Goal: Information Seeking & Learning: Compare options

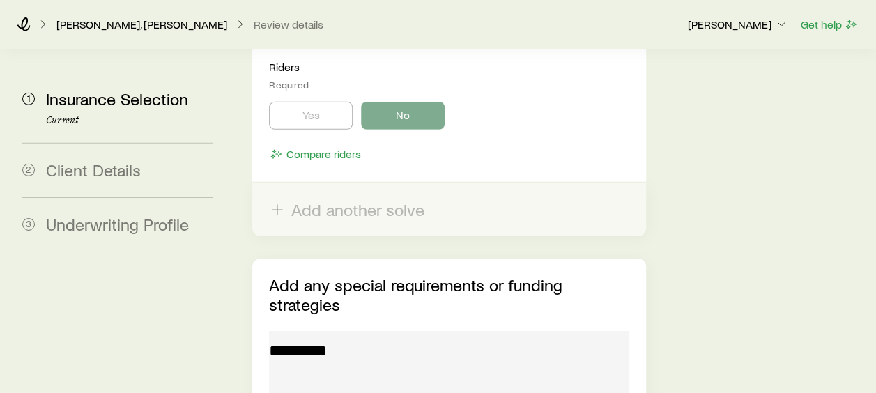
scroll to position [2252, 0]
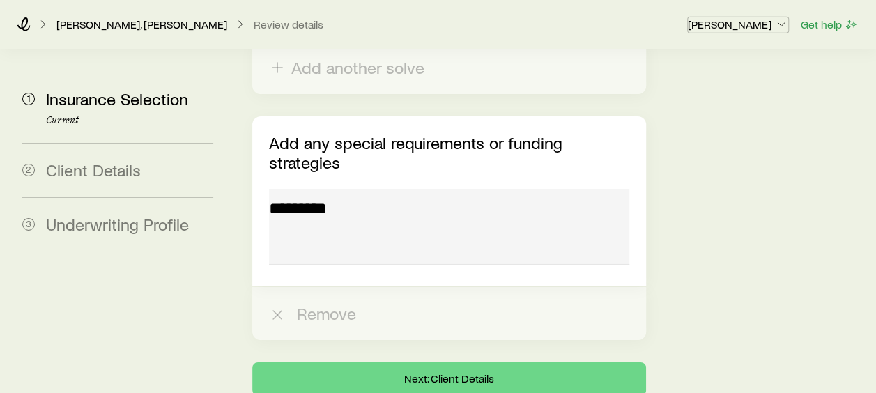
click at [726, 21] on p "[PERSON_NAME]" at bounding box center [738, 24] width 100 height 14
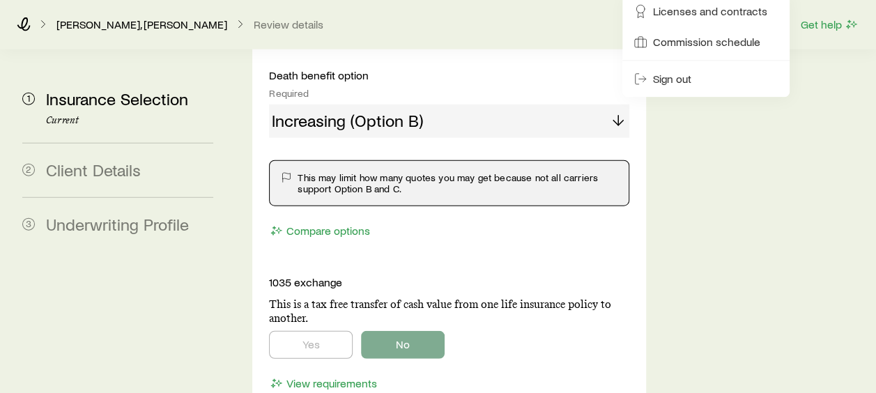
scroll to position [1277, 0]
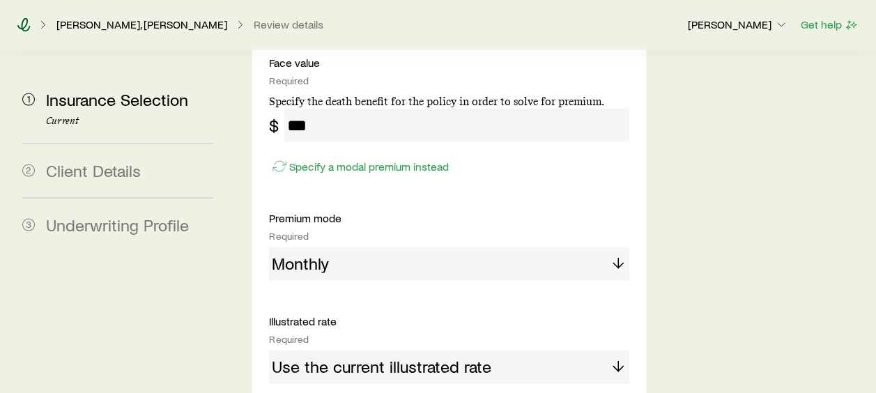
click at [24, 22] on icon at bounding box center [24, 24] width 14 height 14
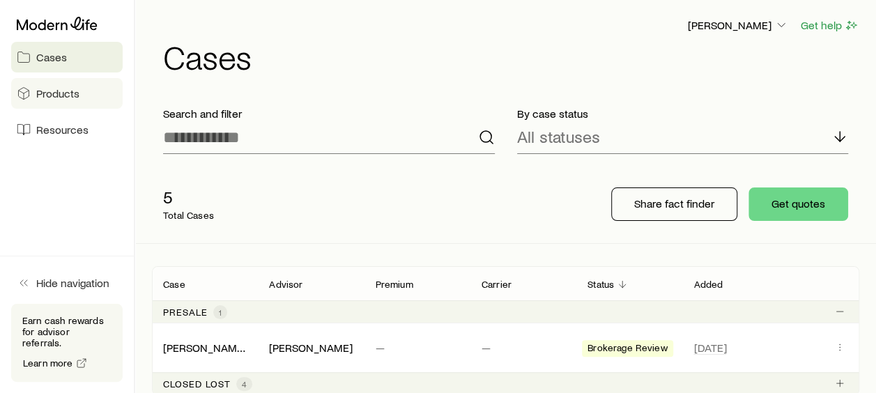
click at [45, 92] on span "Products" at bounding box center [57, 93] width 43 height 14
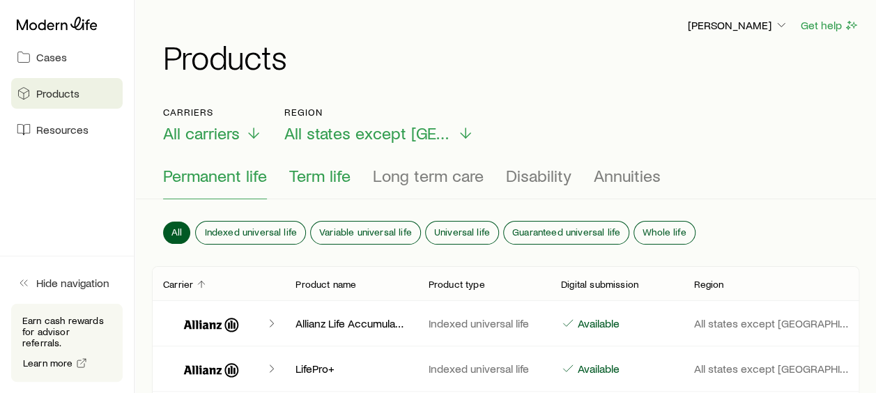
click at [333, 172] on span "Term life" at bounding box center [319, 176] width 61 height 20
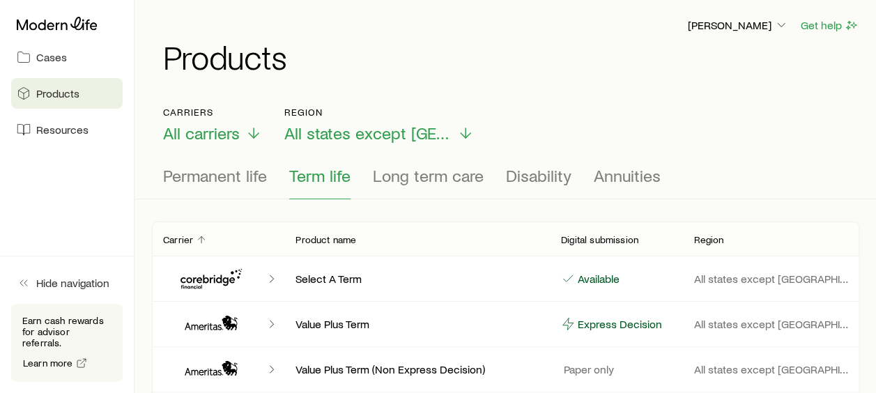
click at [454, 129] on div "Carriers All carriers Region All states except [GEOGRAPHIC_DATA]" at bounding box center [505, 125] width 685 height 37
click at [457, 130] on icon at bounding box center [465, 136] width 17 height 17
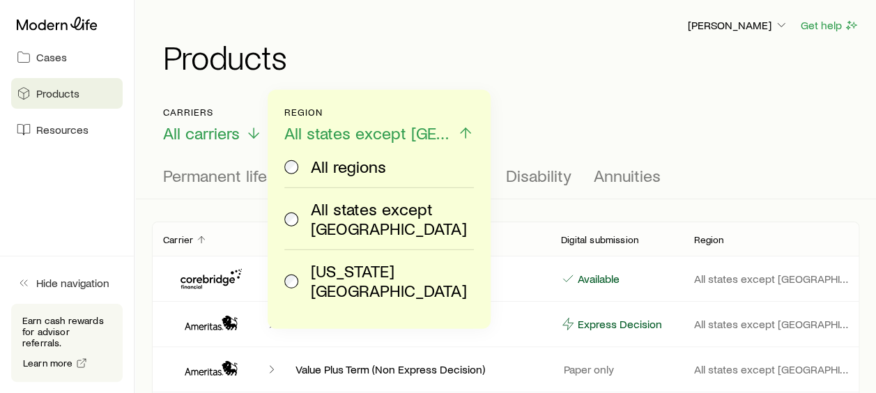
click at [457, 130] on icon at bounding box center [465, 133] width 17 height 17
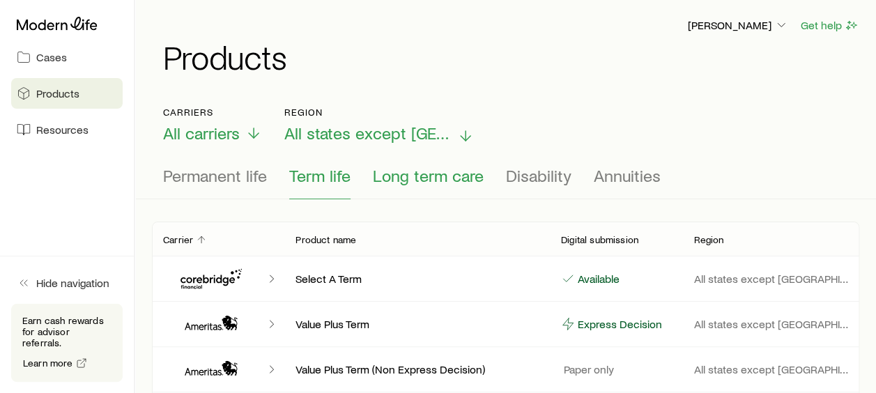
click at [440, 172] on span "Long term care" at bounding box center [428, 176] width 111 height 20
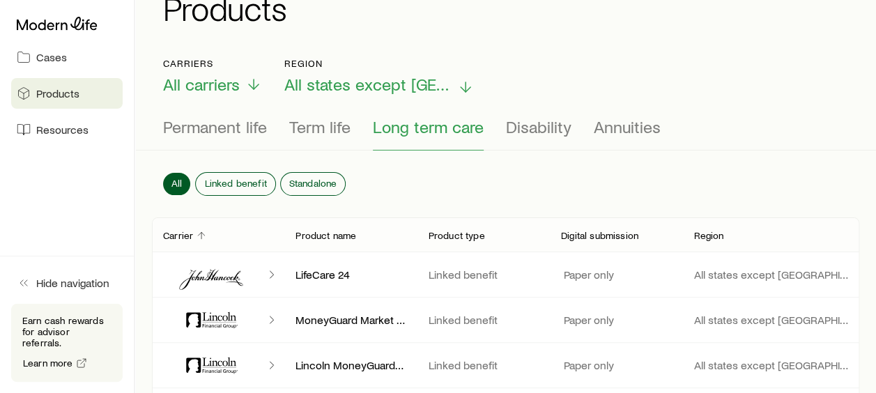
scroll to position [70, 0]
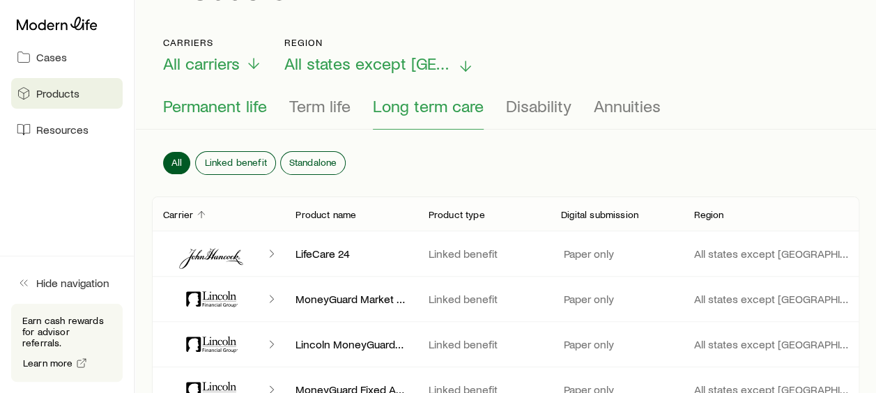
click at [215, 104] on span "Permanent life" at bounding box center [215, 106] width 104 height 20
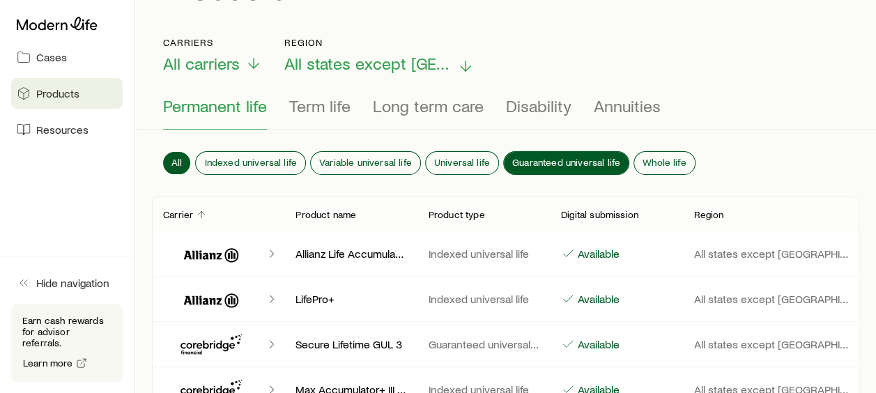
click at [555, 157] on span "Guaranteed universal life" at bounding box center [566, 162] width 108 height 11
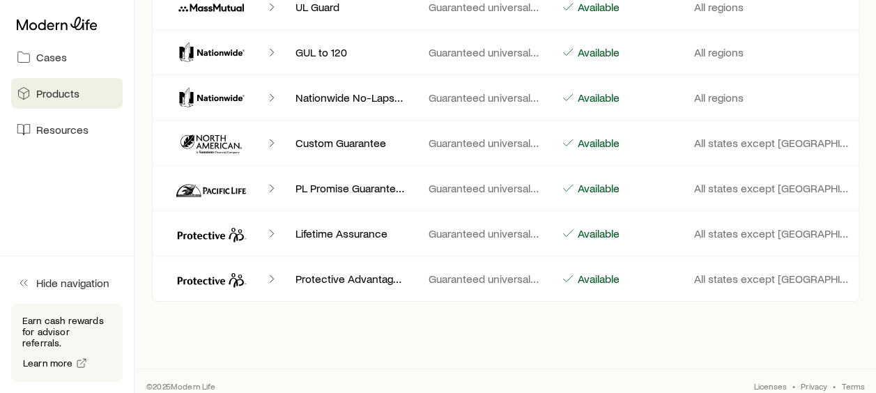
scroll to position [459, 0]
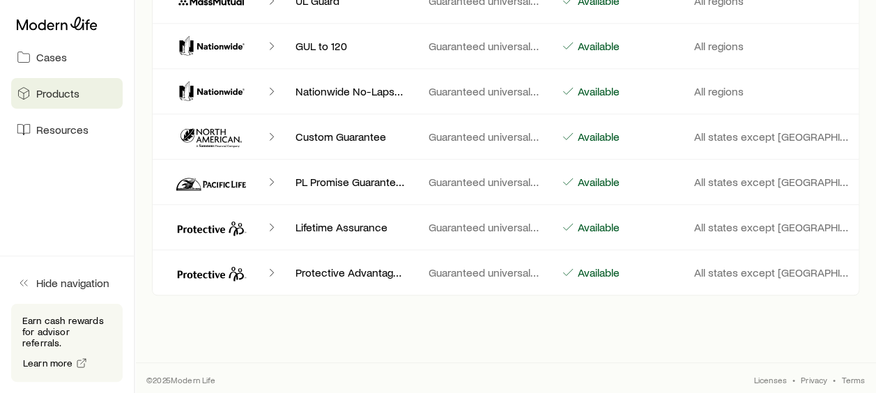
click at [268, 270] on icon "Client cases" at bounding box center [272, 273] width 14 height 14
click at [273, 270] on icon "Client cases" at bounding box center [272, 273] width 14 height 14
click at [270, 270] on icon "Client cases" at bounding box center [272, 273] width 14 height 14
click at [198, 272] on icon "Client cases" at bounding box center [209, 272] width 64 height 11
click at [454, 267] on p "Guaranteed universal life" at bounding box center [484, 273] width 110 height 14
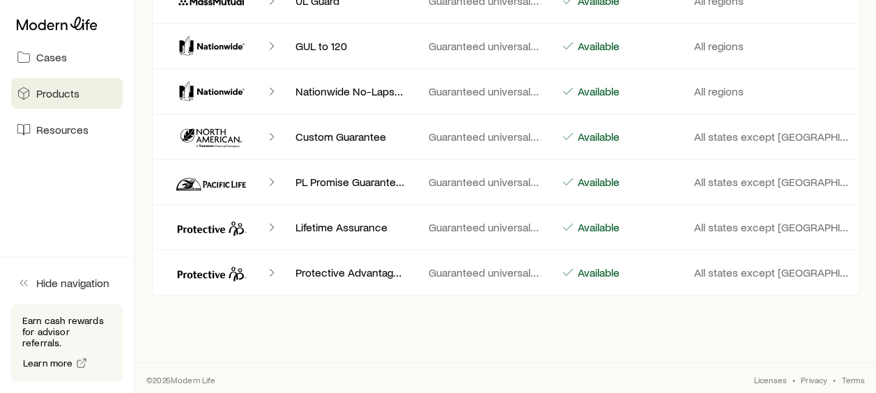
click at [450, 273] on p "Guaranteed universal life" at bounding box center [484, 273] width 110 height 14
click at [405, 272] on p "Protective Advantage Choice UL 12/24" at bounding box center [350, 273] width 110 height 14
click at [260, 269] on div "Client cases" at bounding box center [223, 272] width 121 height 33
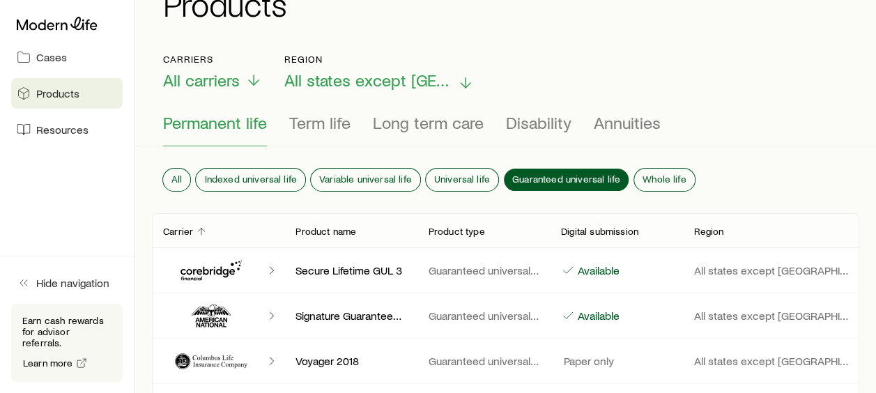
scroll to position [40, 0]
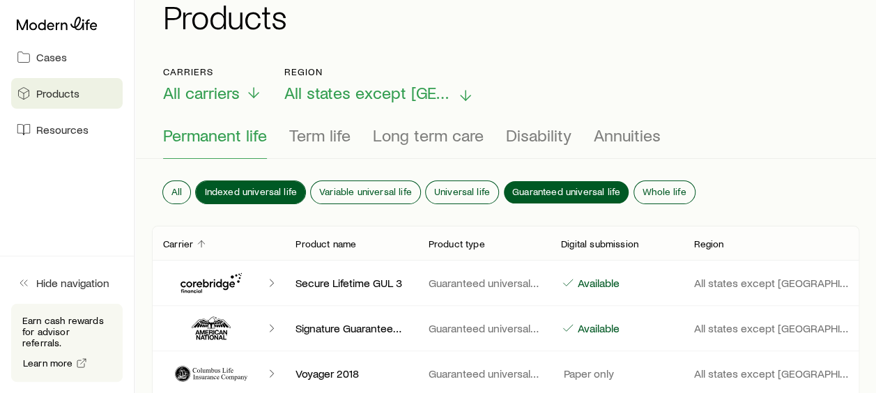
click at [270, 187] on span "Indexed universal life" at bounding box center [250, 191] width 93 height 11
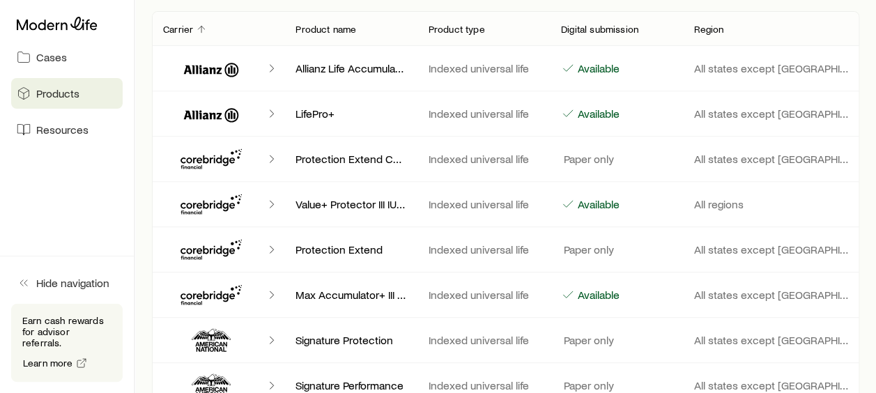
scroll to position [0, 0]
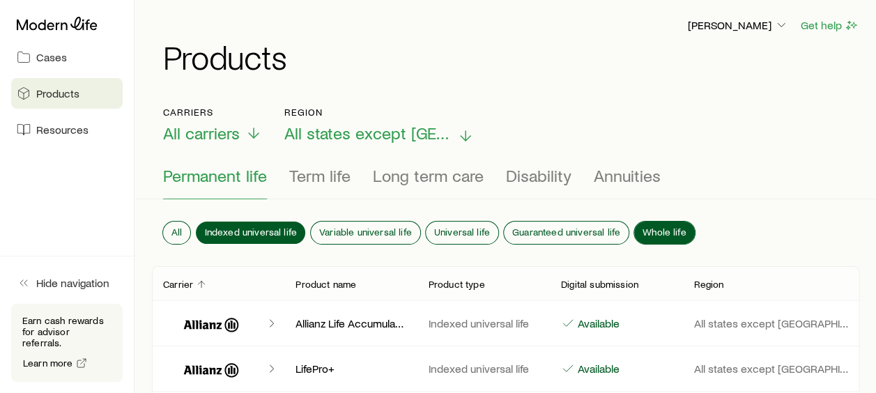
click at [652, 226] on span "Whole life" at bounding box center [665, 231] width 44 height 11
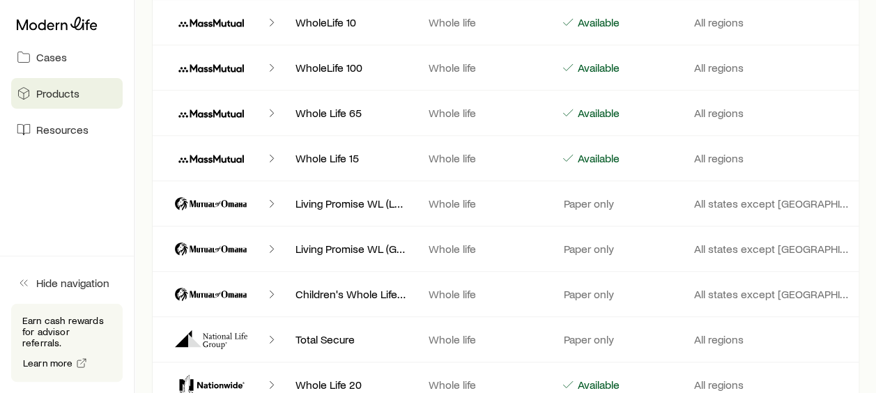
scroll to position [622, 0]
